Goal: Transaction & Acquisition: Purchase product/service

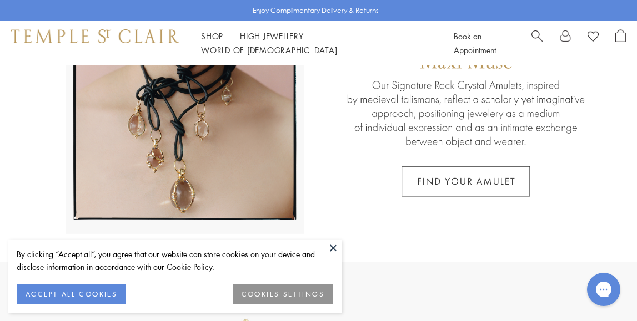
click at [334, 250] on button at bounding box center [333, 248] width 17 height 17
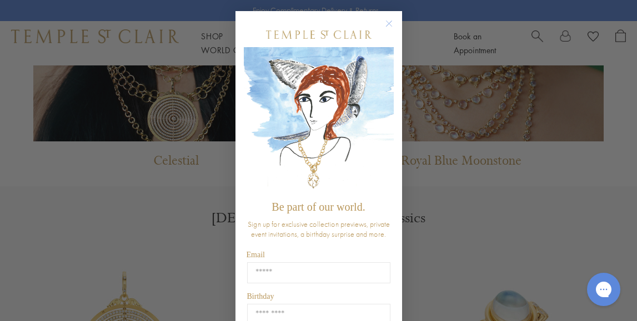
scroll to position [13, 0]
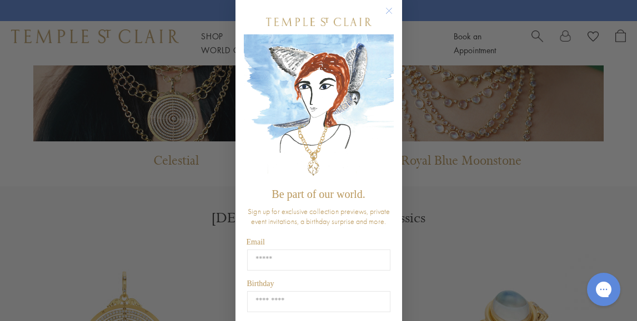
click at [382, 10] on circle "Close dialog" at bounding box center [388, 10] width 13 height 13
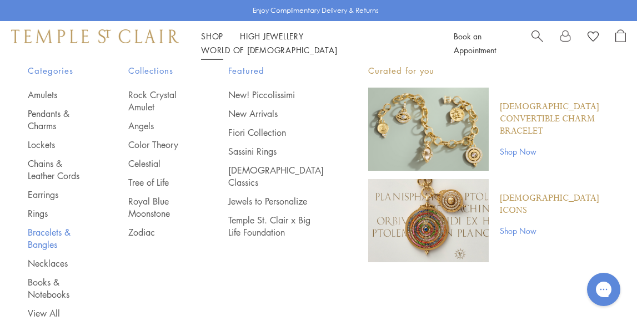
scroll to position [12, 0]
click at [39, 213] on link "Rings" at bounding box center [56, 214] width 56 height 12
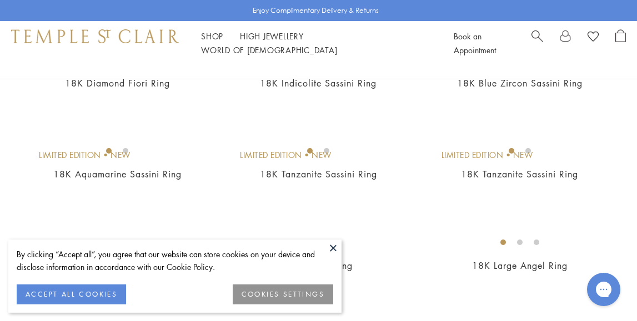
scroll to position [161, 0]
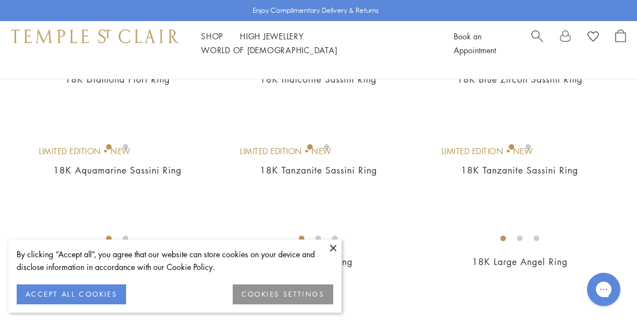
click at [335, 247] on button at bounding box center [333, 248] width 17 height 17
click at [334, 247] on button at bounding box center [333, 248] width 17 height 17
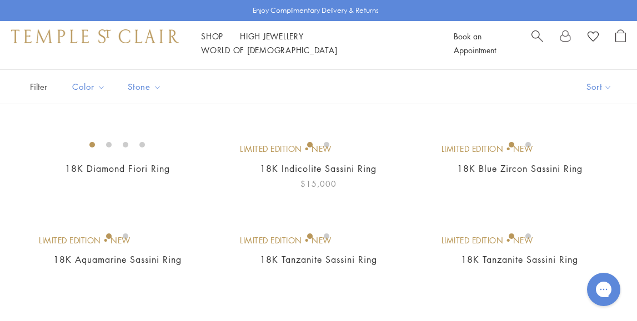
scroll to position [175, 0]
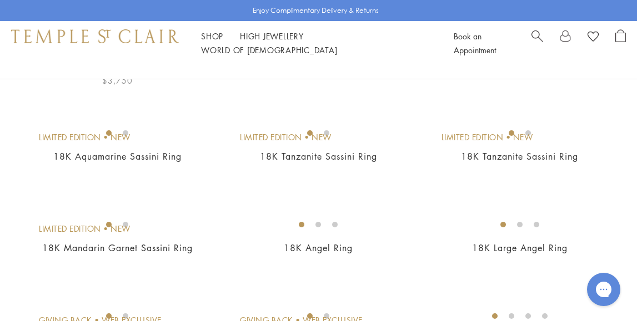
click at [0, 0] on img at bounding box center [0, 0] width 0 height 0
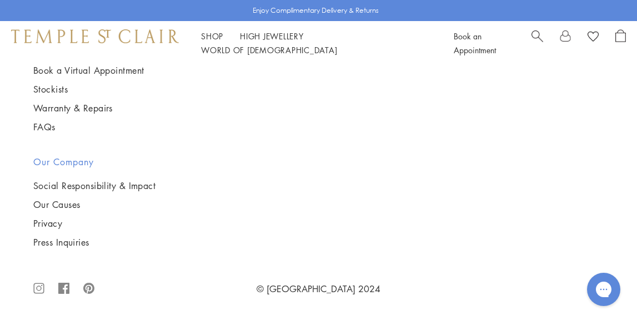
scroll to position [2886, 0]
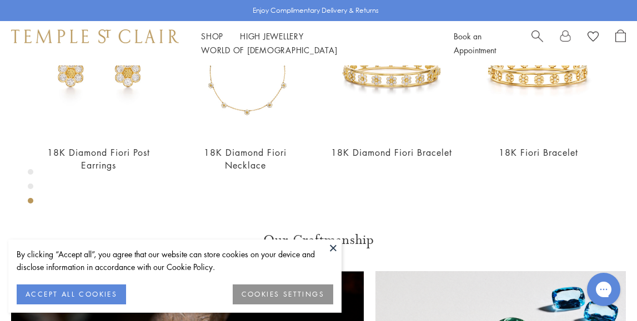
scroll to position [459, 0]
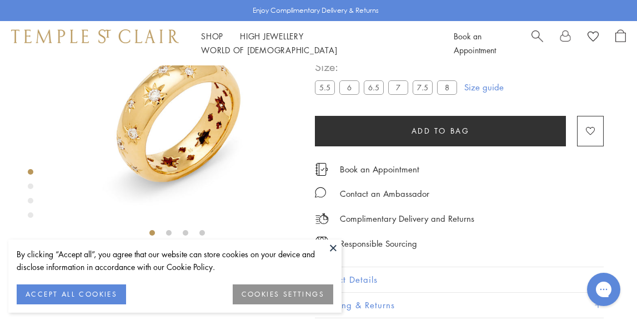
click at [444, 87] on label "8" at bounding box center [447, 87] width 20 height 14
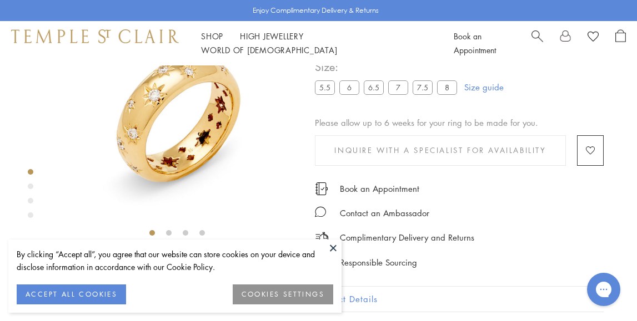
click at [476, 88] on link "Size guide" at bounding box center [483, 87] width 39 height 11
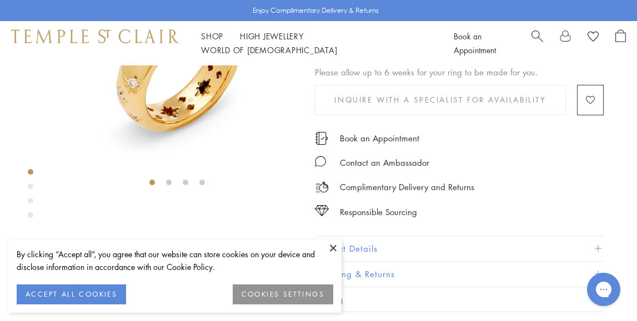
click at [30, 184] on div "Product gallery navigation" at bounding box center [31, 187] width 6 height 6
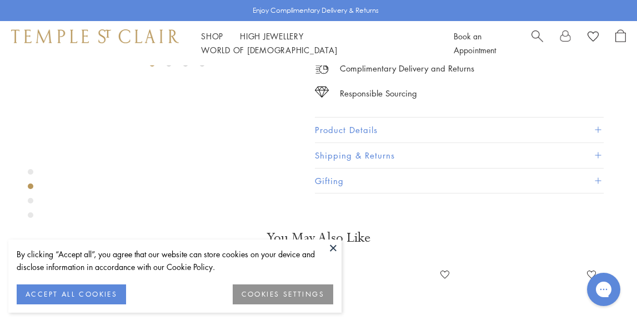
scroll to position [264, 0]
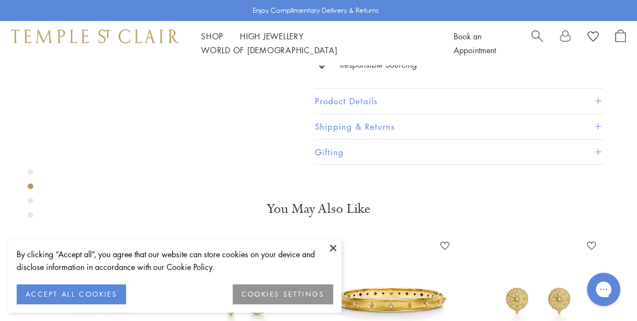
click at [29, 201] on div "Product gallery navigation" at bounding box center [31, 201] width 6 height 6
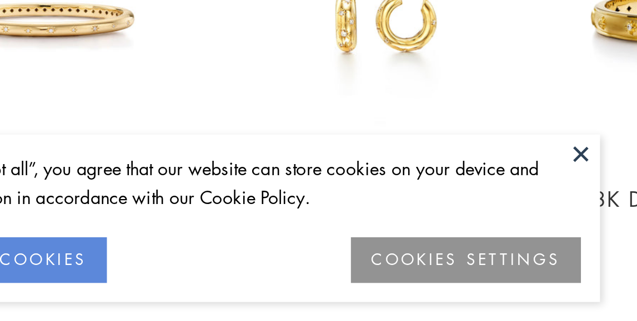
scroll to position [522, 0]
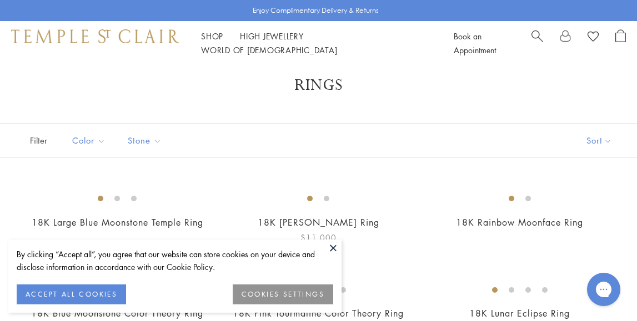
scroll to position [21, 0]
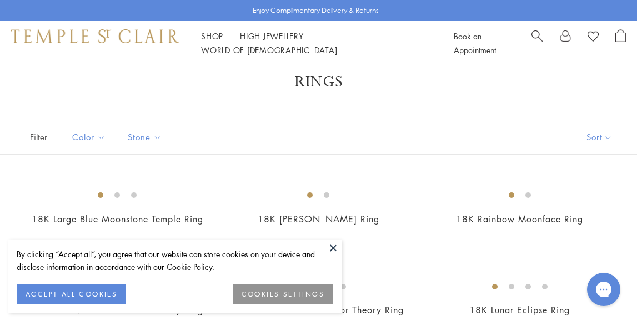
click at [331, 247] on button at bounding box center [333, 248] width 17 height 17
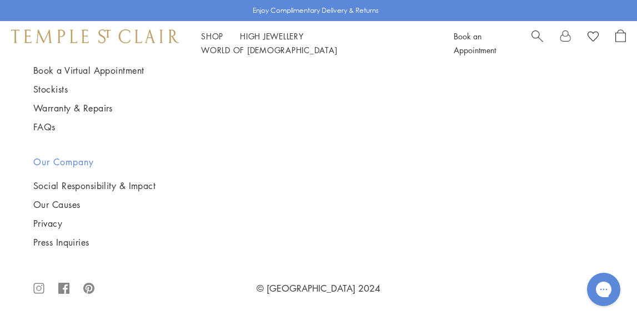
scroll to position [2540, 0]
click at [39, 290] on circle at bounding box center [39, 288] width 4 height 4
